Goal: Task Accomplishment & Management: Use online tool/utility

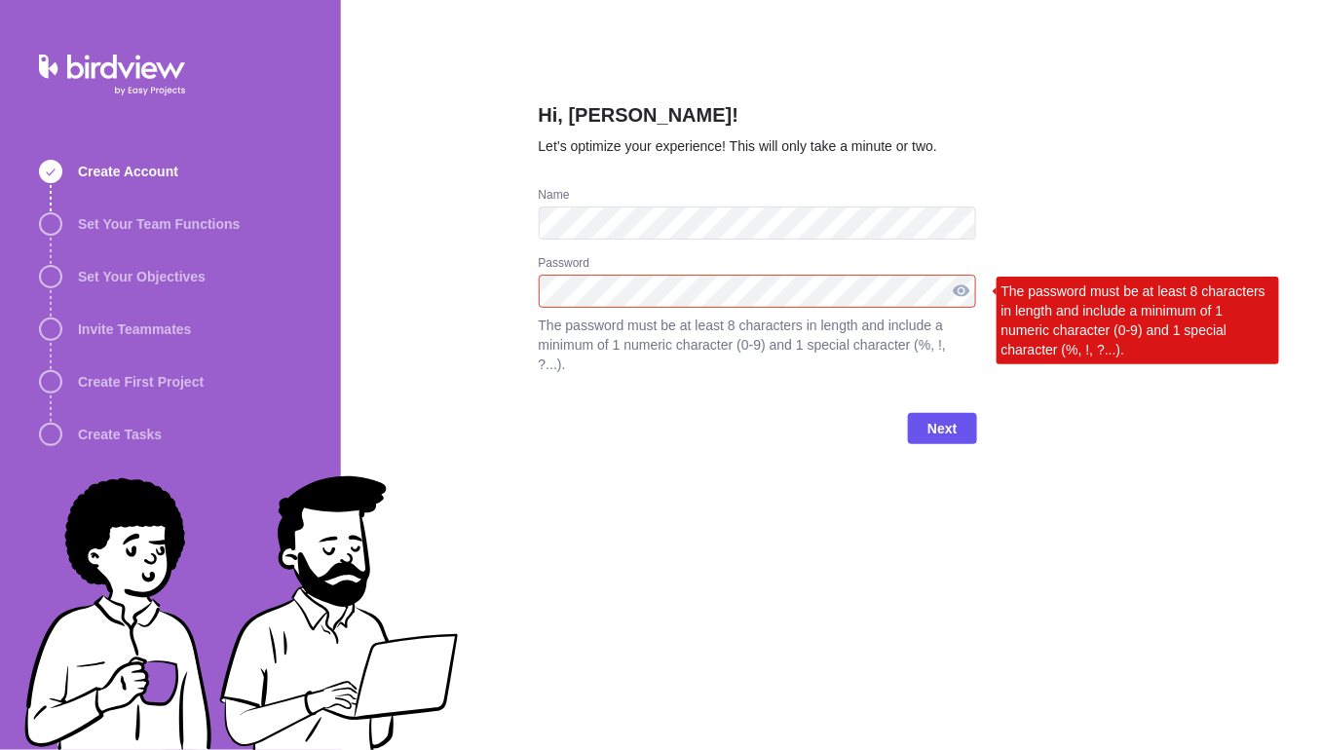
click at [965, 293] on div at bounding box center [961, 291] width 31 height 33
click at [859, 439] on div "Next" at bounding box center [758, 436] width 438 height 78
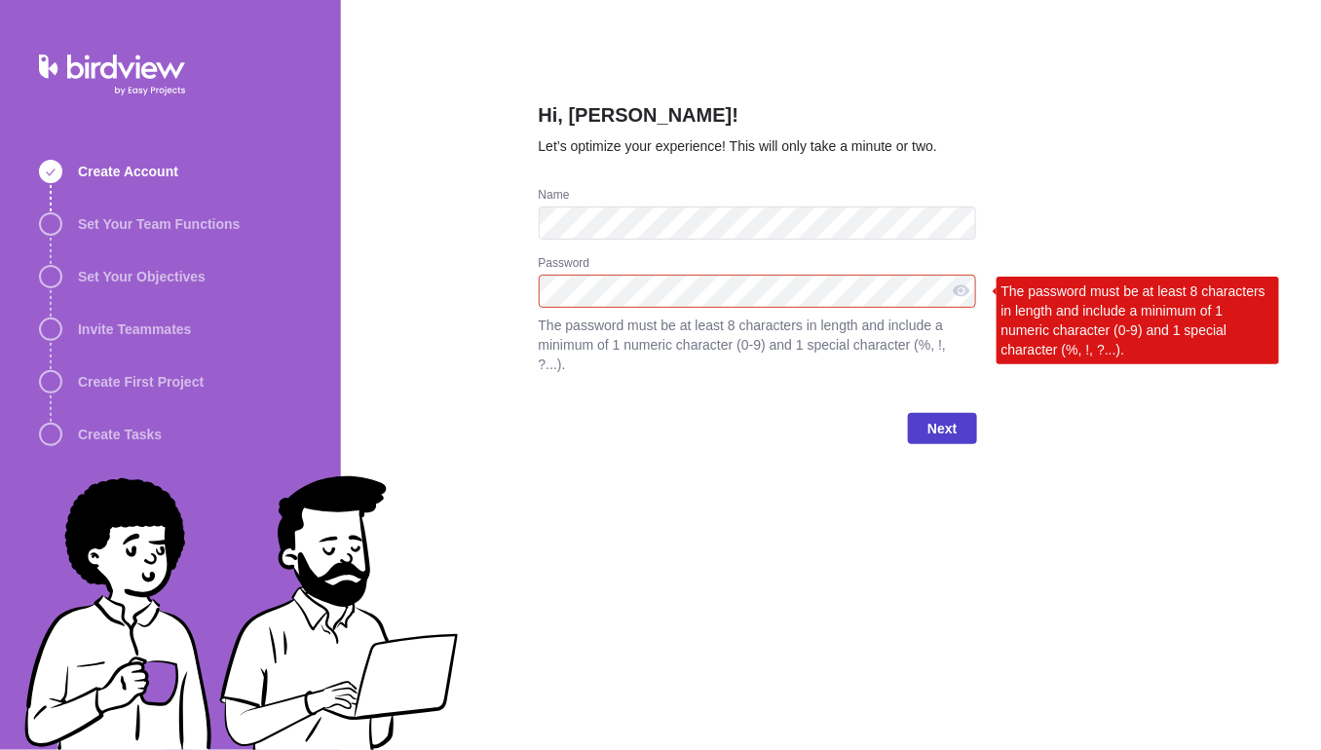
click at [935, 417] on span "Next" at bounding box center [941, 428] width 29 height 23
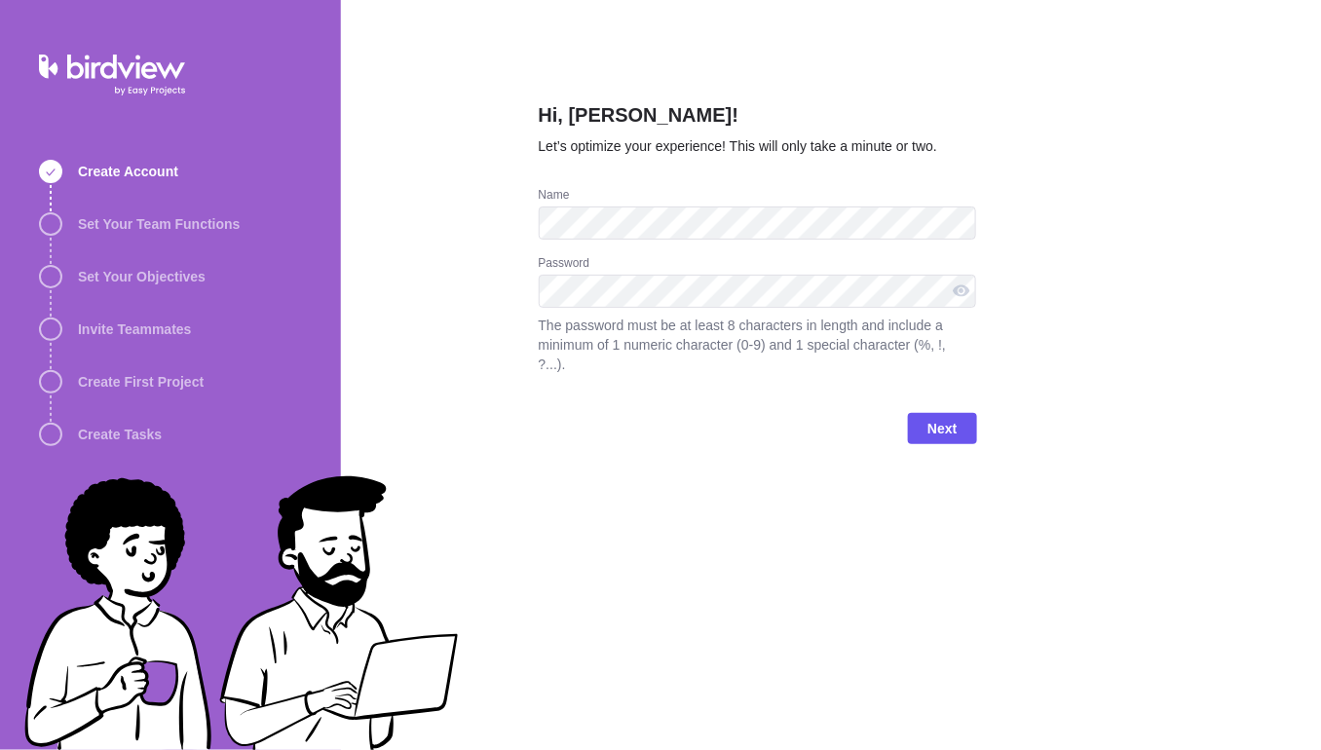
click at [682, 507] on div "Hi, [PERSON_NAME]! Let’s optimize your experience! This will only take a minute…" at bounding box center [758, 375] width 438 height 750
click at [956, 417] on span "Next" at bounding box center [941, 428] width 29 height 23
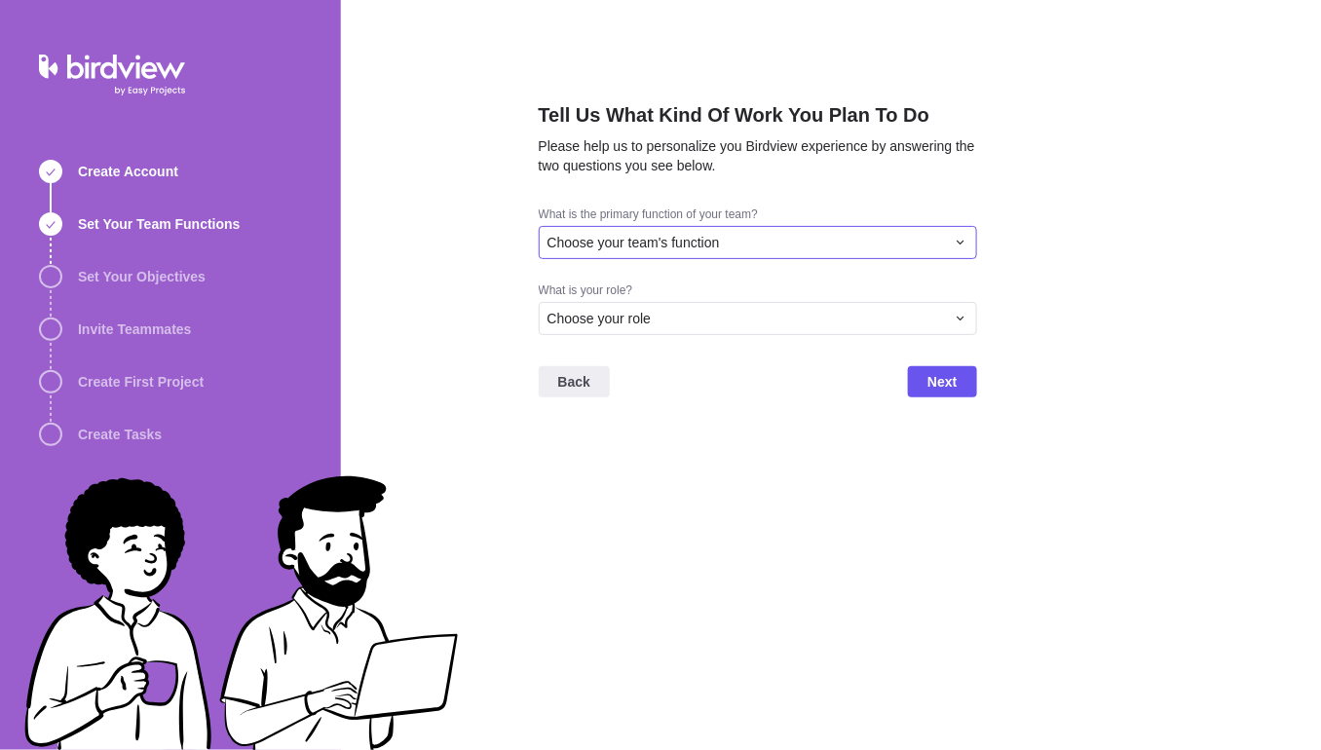
click at [606, 247] on span "Choose your team's function" at bounding box center [633, 242] width 172 height 19
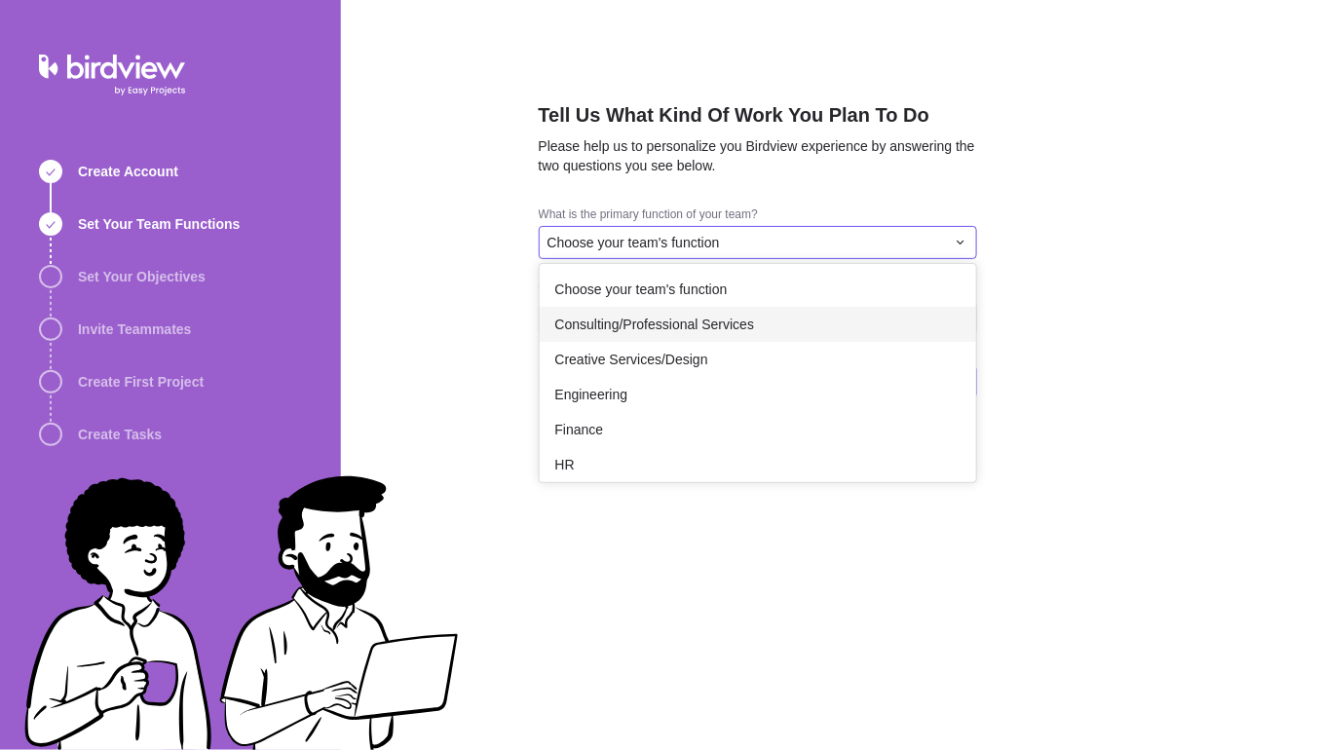
click at [606, 319] on span "Consulting/Professional Services" at bounding box center [655, 324] width 200 height 19
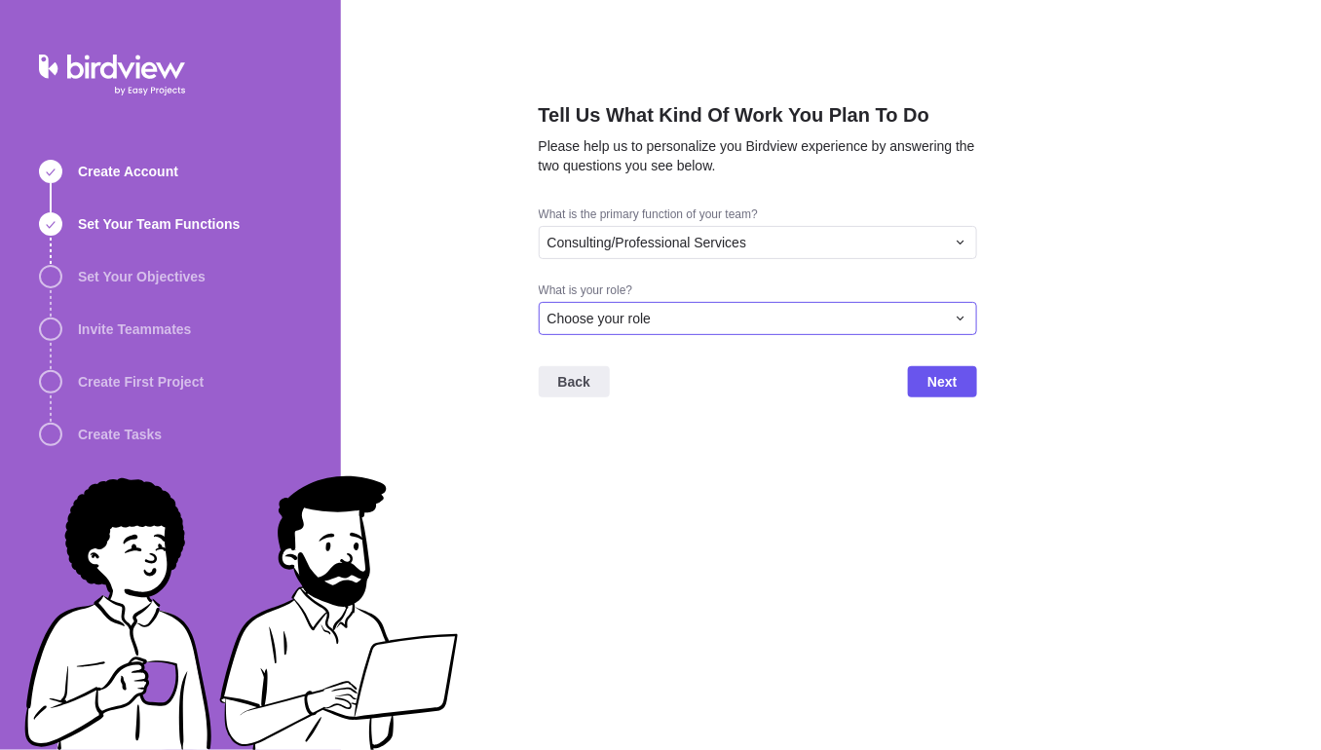
click at [603, 321] on span "Choose your role" at bounding box center [599, 318] width 104 height 19
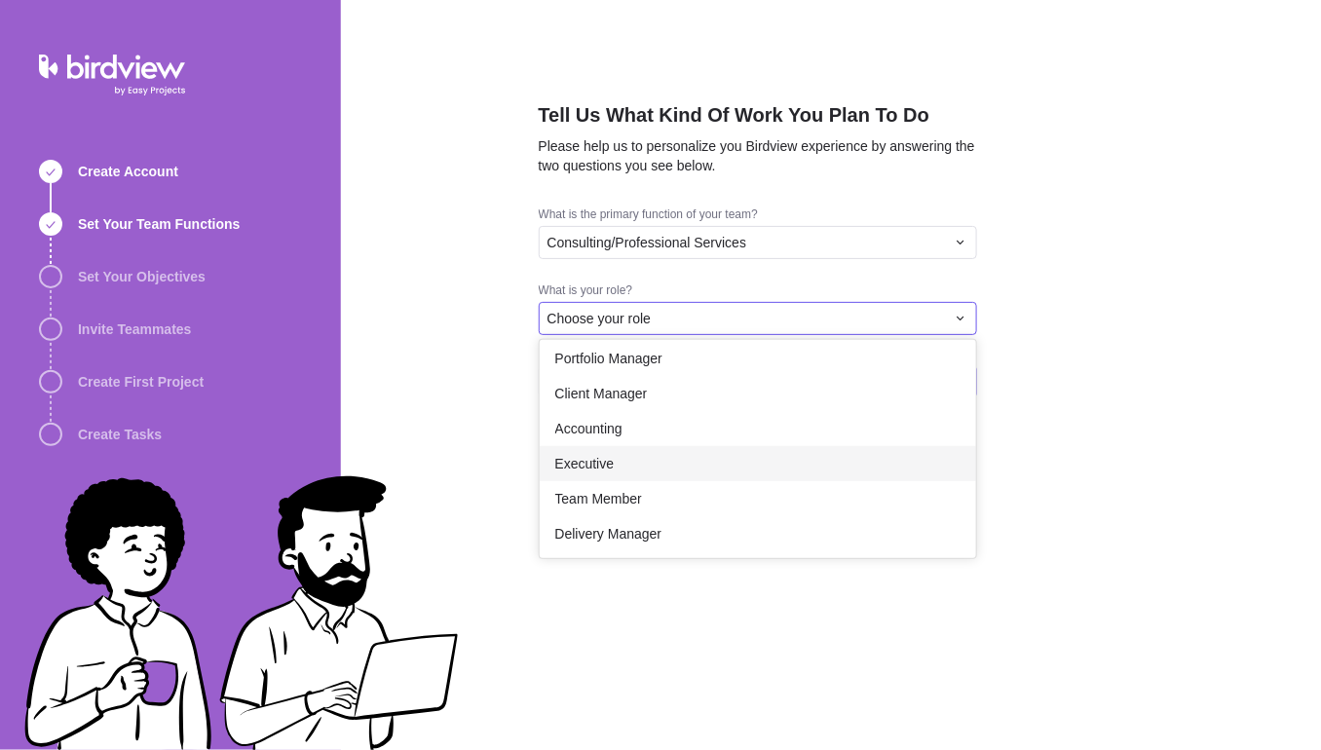
scroll to position [112, 0]
click at [589, 462] on span "Executive" at bounding box center [584, 463] width 59 height 19
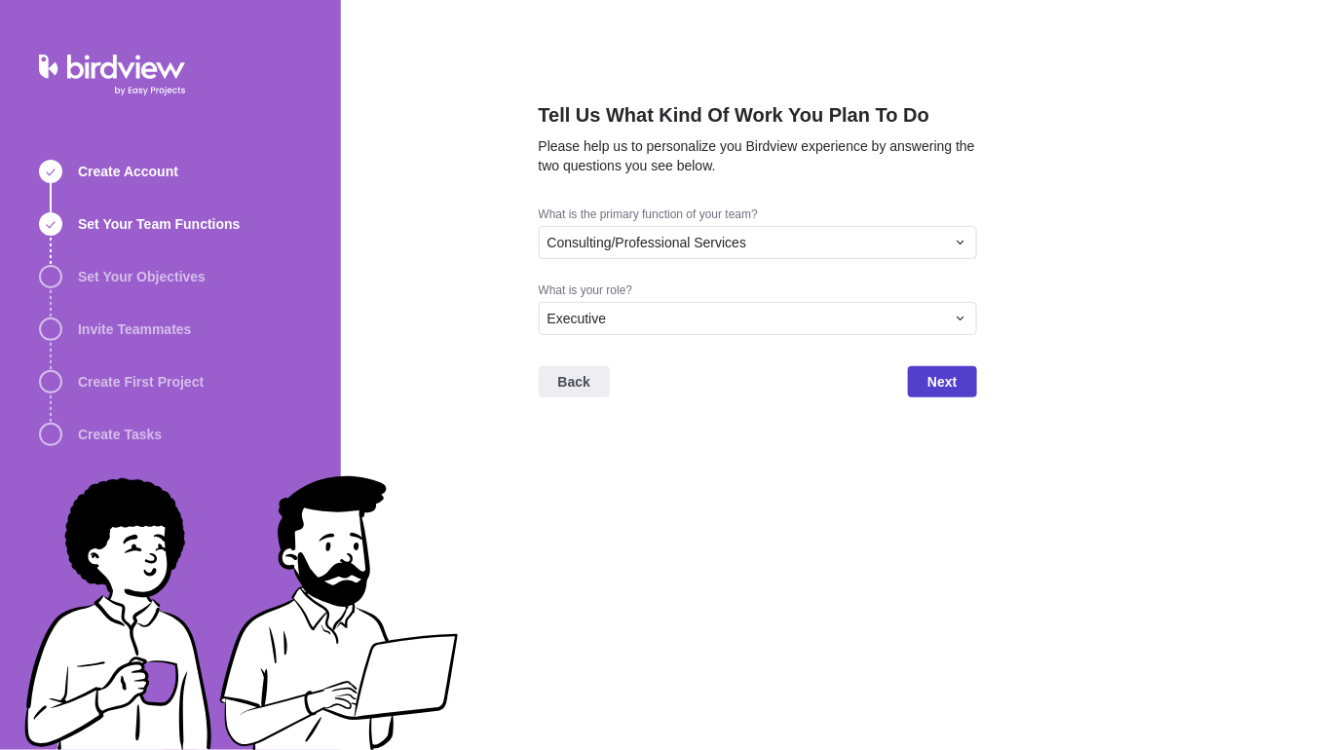
click at [939, 384] on span "Next" at bounding box center [941, 381] width 29 height 23
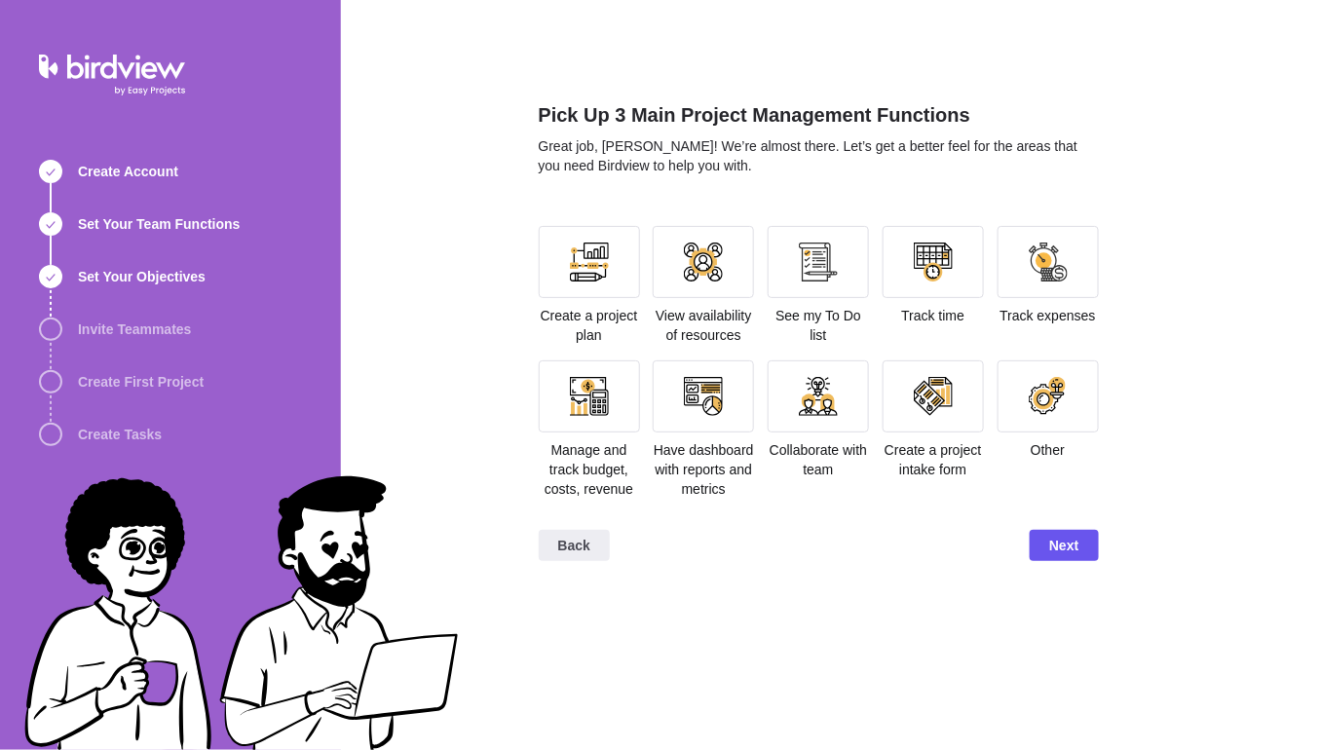
click at [1136, 130] on div "Pick Up 3 Main Project Management Functions Great job, [PERSON_NAME]! We’re alm…" at bounding box center [831, 375] width 980 height 750
click at [696, 246] on div at bounding box center [703, 262] width 39 height 39
click at [570, 405] on div at bounding box center [589, 396] width 39 height 39
click at [587, 255] on div at bounding box center [589, 262] width 39 height 39
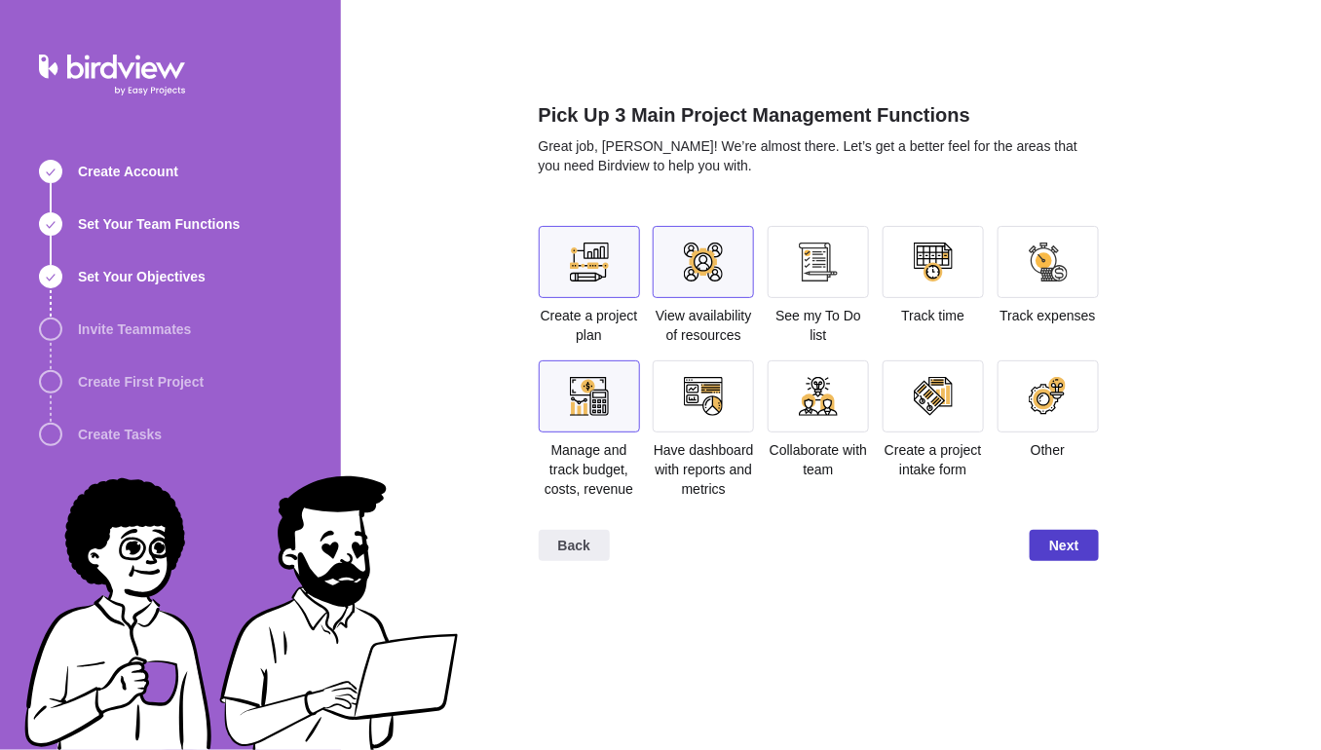
click at [1070, 541] on span "Next" at bounding box center [1063, 545] width 29 height 23
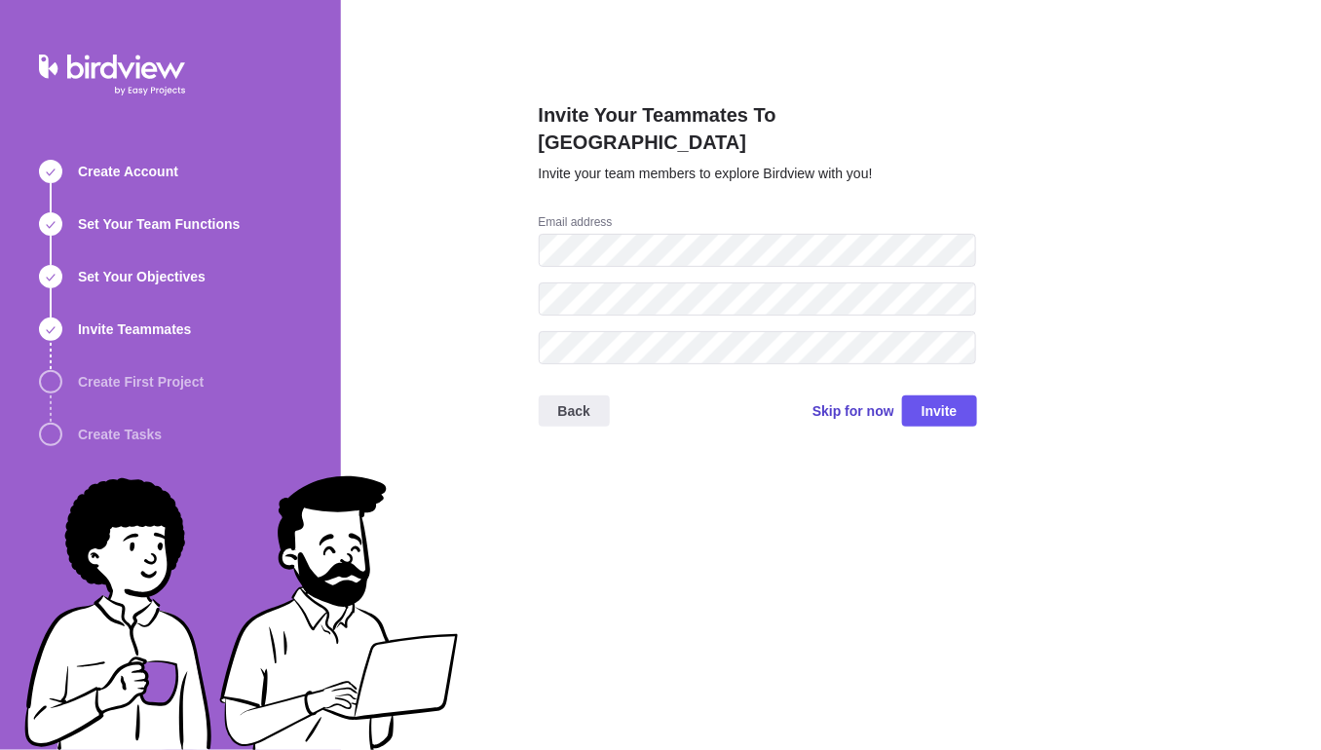
click at [856, 401] on span "Skip for now" at bounding box center [853, 410] width 82 height 19
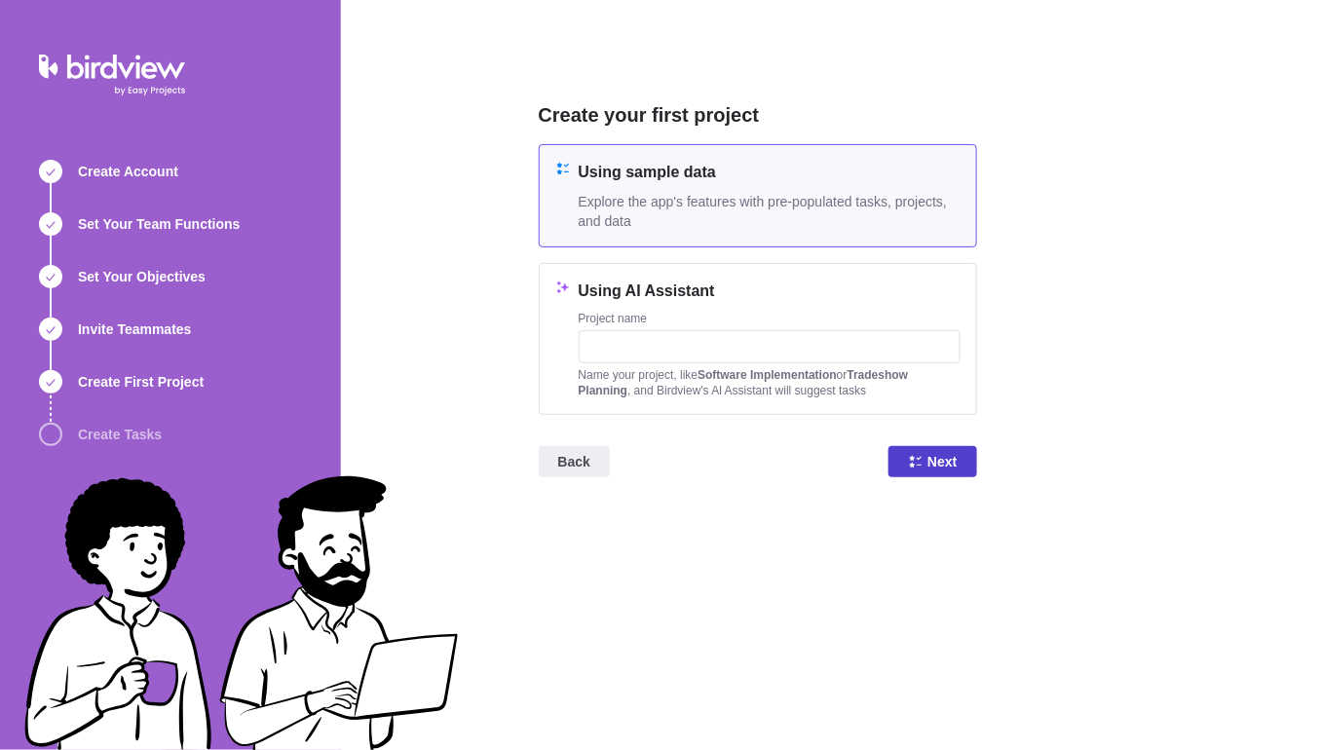
click at [919, 462] on icon at bounding box center [916, 462] width 16 height 16
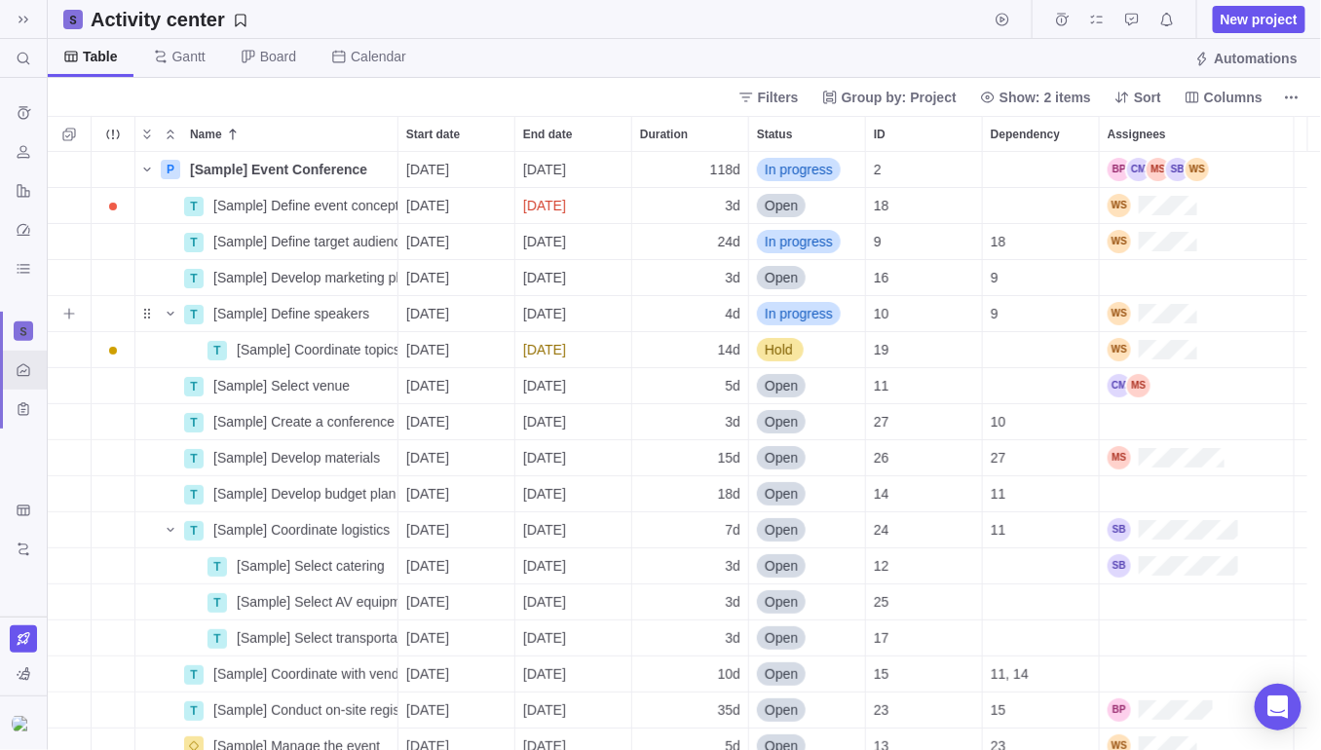
scroll to position [582, 1259]
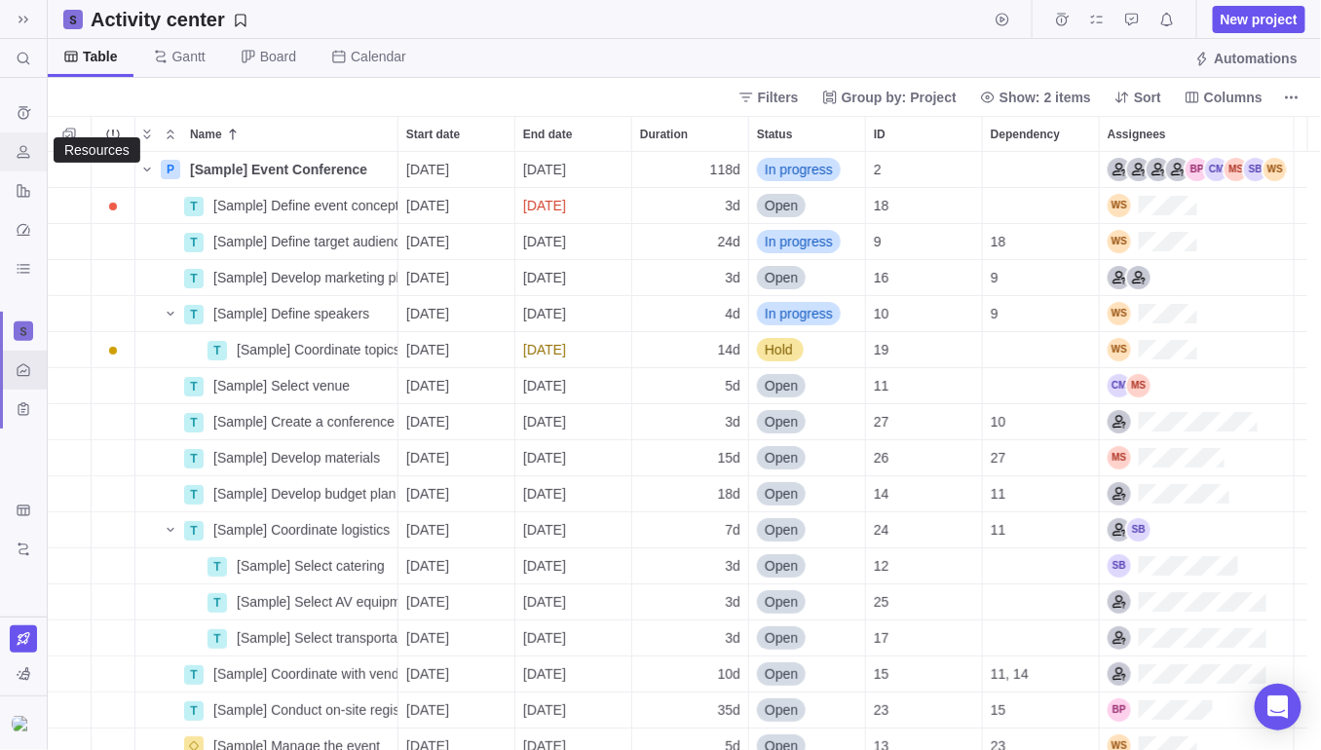
click at [25, 155] on icon "Resources" at bounding box center [24, 152] width 16 height 16
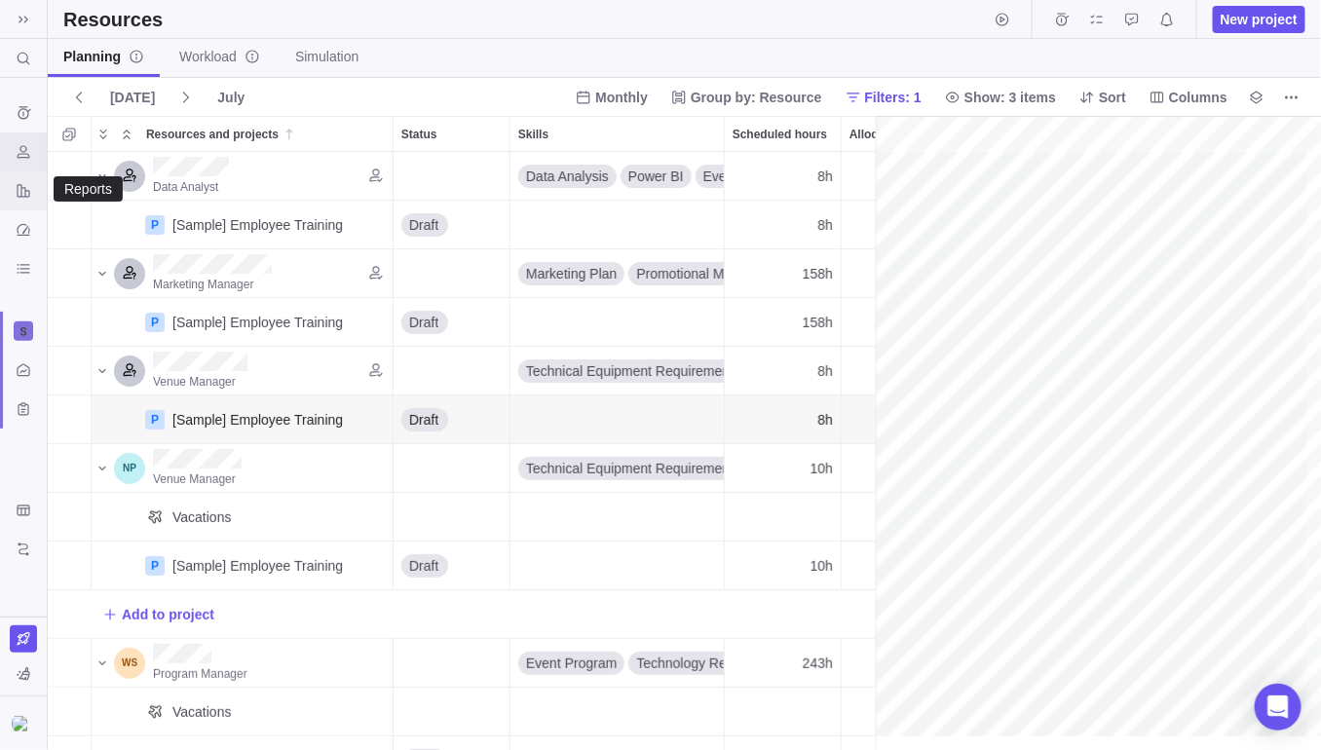
click at [26, 191] on icon "Reports" at bounding box center [24, 191] width 16 height 16
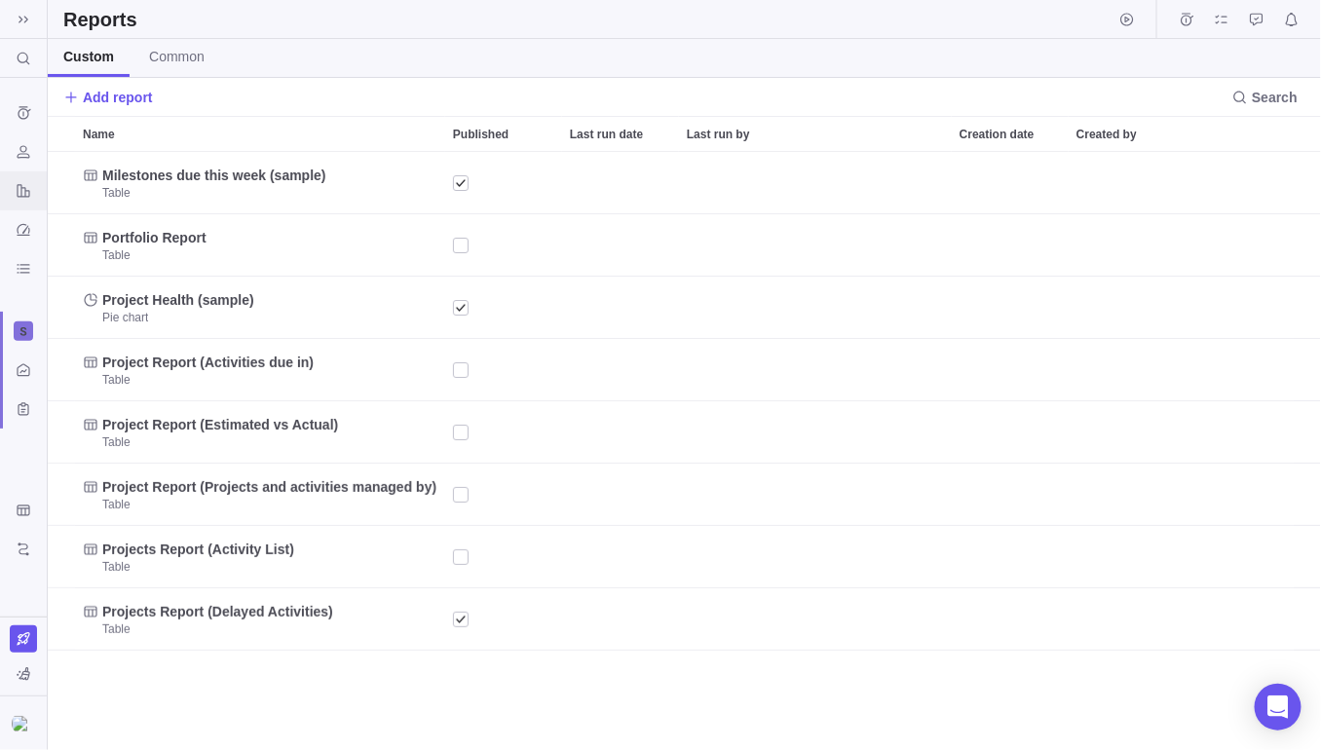
scroll to position [582, 1259]
click at [21, 226] on icon "Dashboard" at bounding box center [24, 230] width 16 height 16
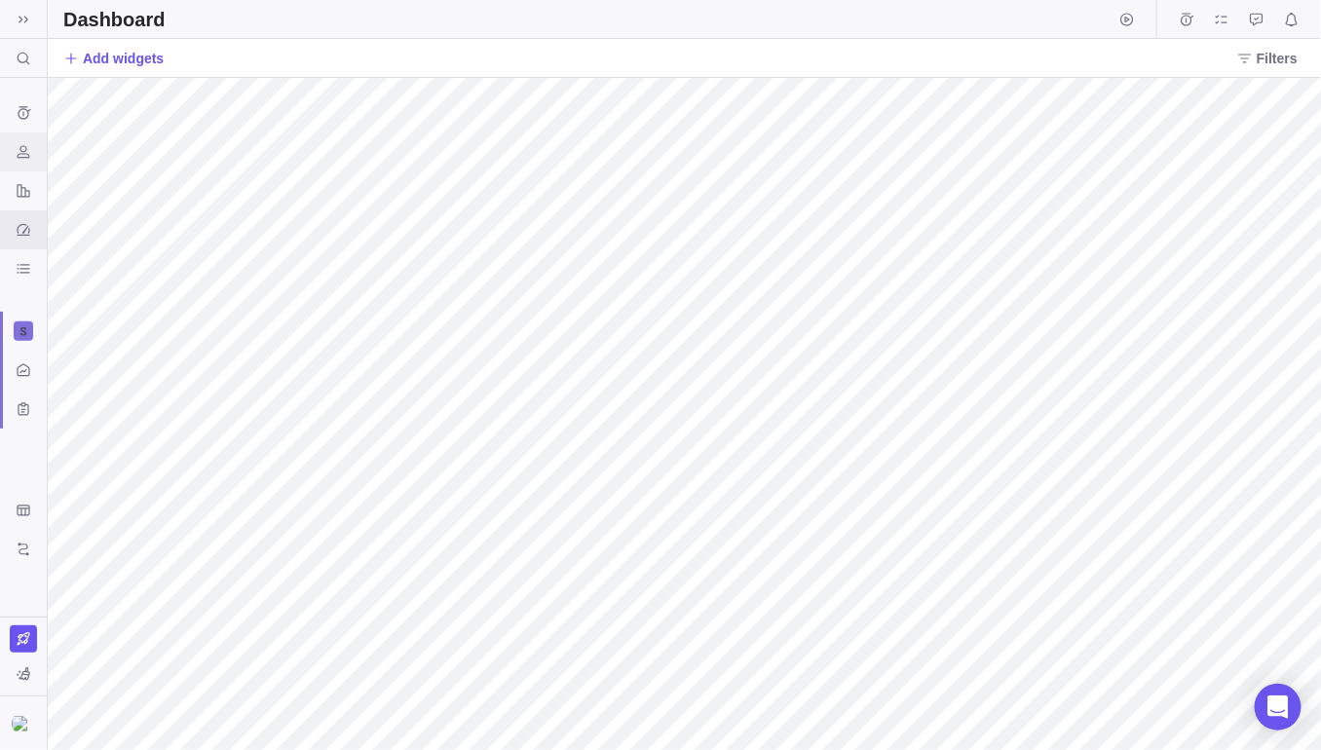
click at [26, 145] on icon "Resources" at bounding box center [24, 152] width 16 height 16
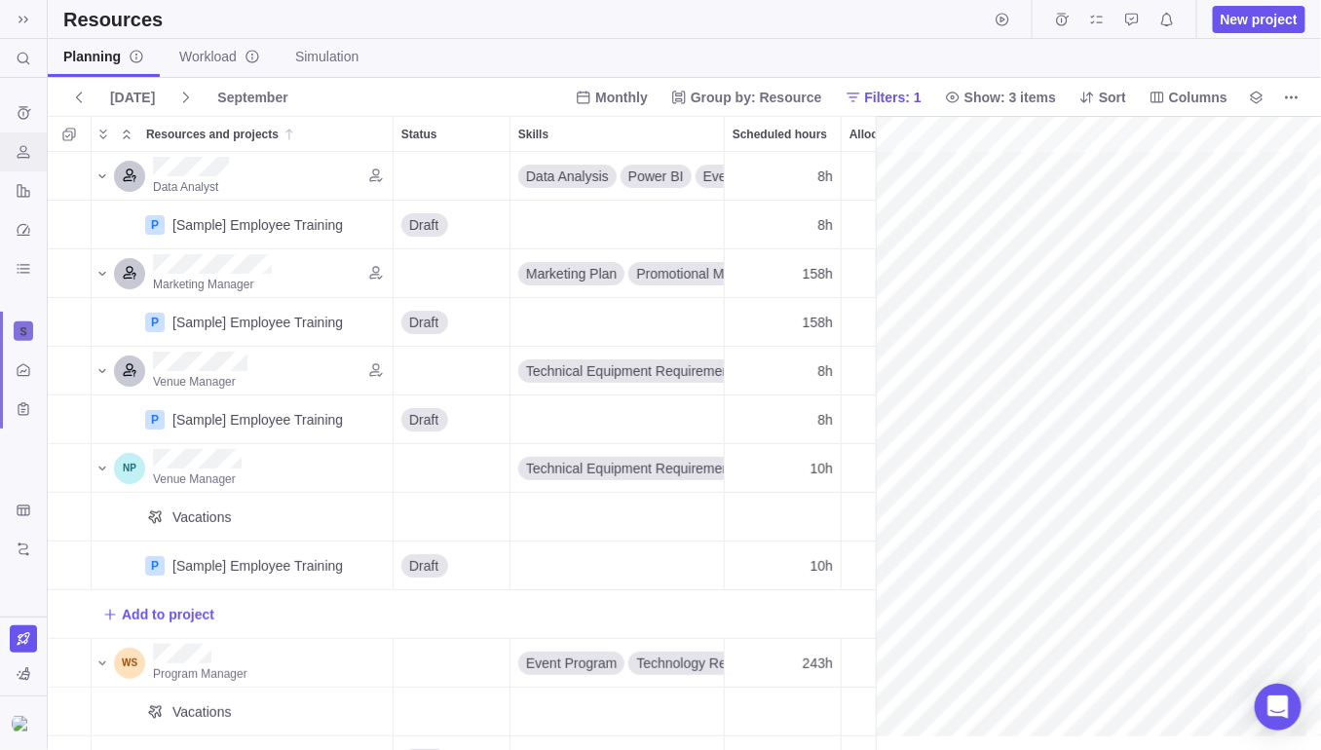
scroll to position [0, 342]
click at [197, 64] on span "Workload" at bounding box center [219, 56] width 81 height 19
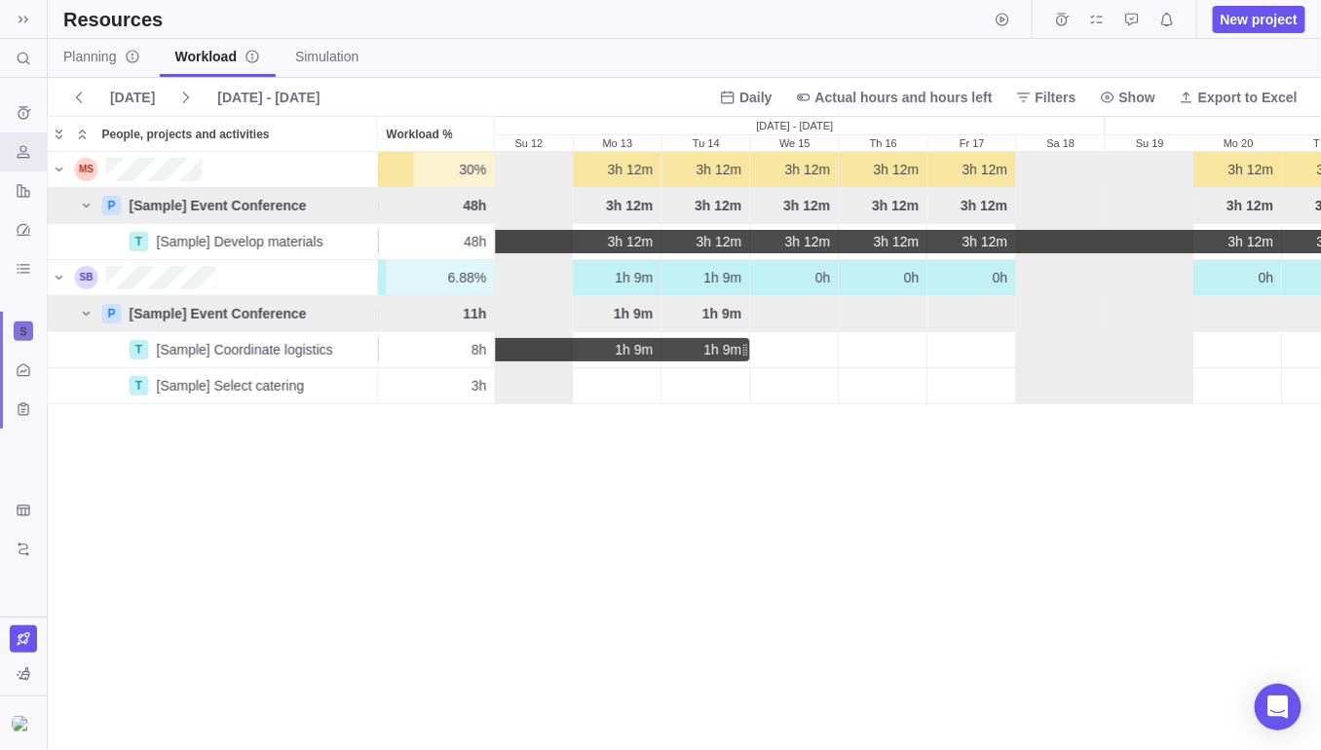
scroll to position [0, 1221]
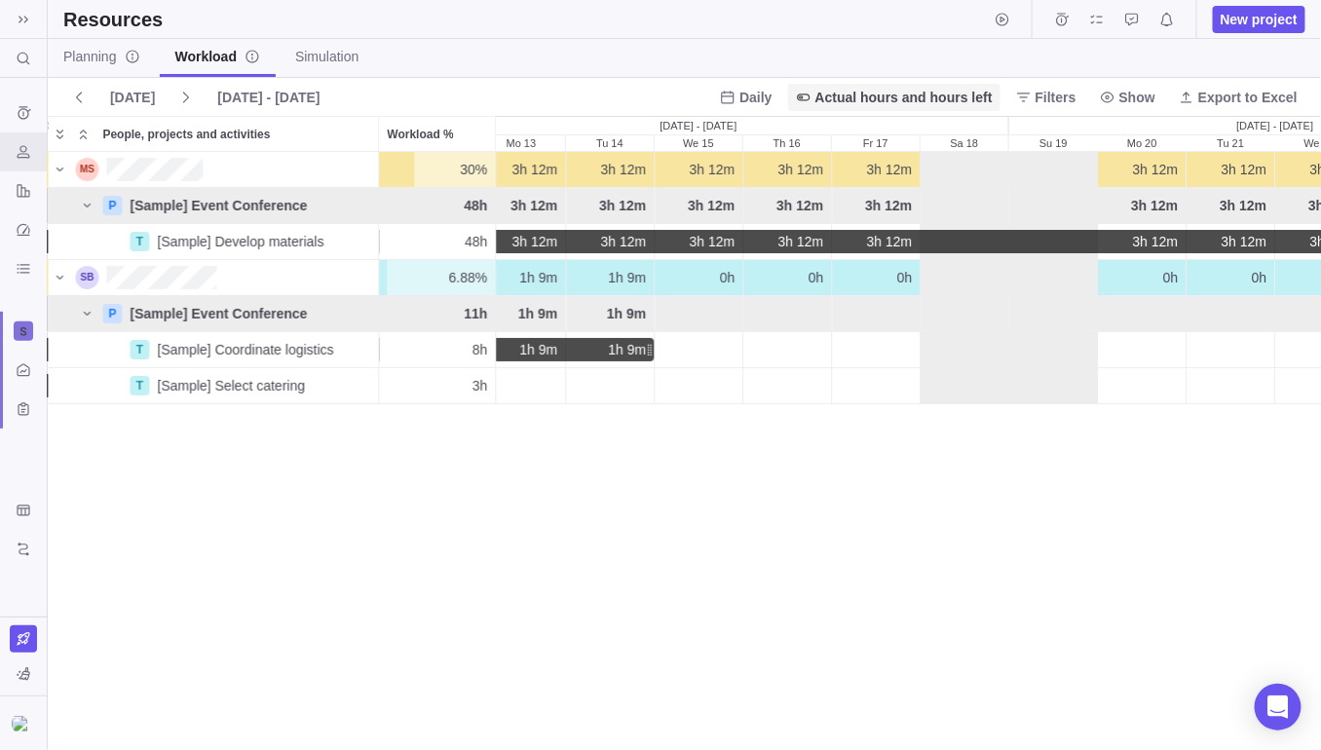
click at [914, 98] on span "Actual hours and hours left" at bounding box center [903, 97] width 177 height 19
click at [902, 183] on span "Actual hours and hours left" at bounding box center [909, 175] width 163 height 19
click at [1139, 97] on span "Show" at bounding box center [1137, 97] width 36 height 19
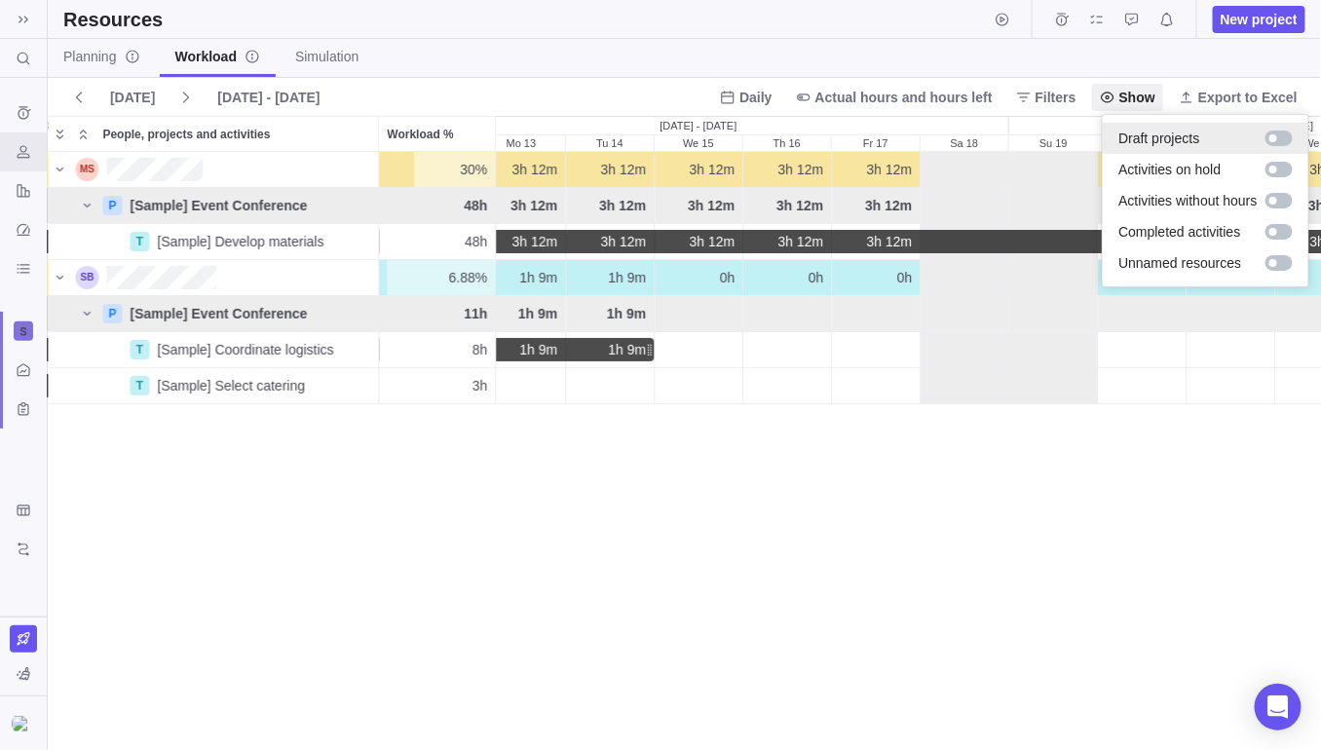
click at [1286, 139] on div at bounding box center [1278, 139] width 27 height 16
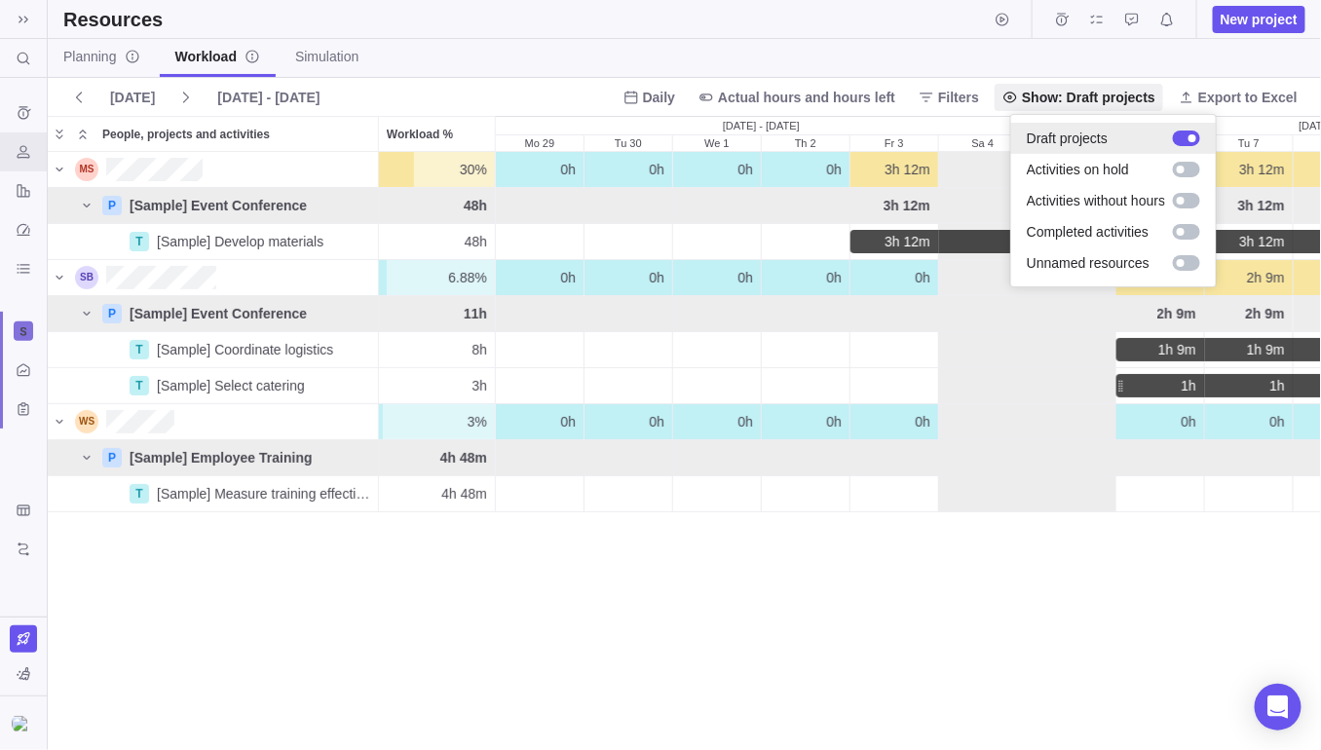
click at [1183, 137] on div at bounding box center [1186, 139] width 27 height 16
